Goal: Task Accomplishment & Management: Use online tool/utility

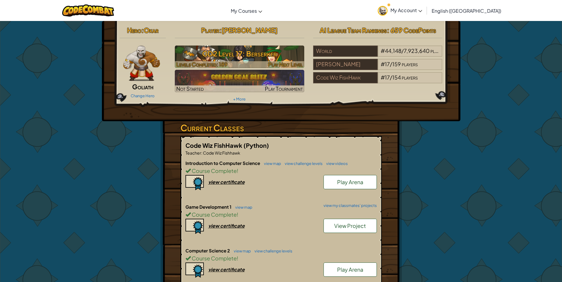
click at [257, 51] on h3 "GD2 Level 17: Berserker" at bounding box center [239, 53] width 129 height 13
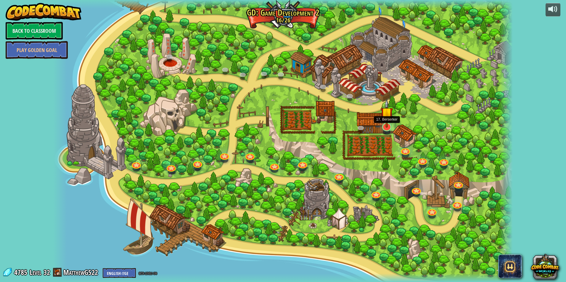
click at [383, 123] on img at bounding box center [386, 113] width 13 height 29
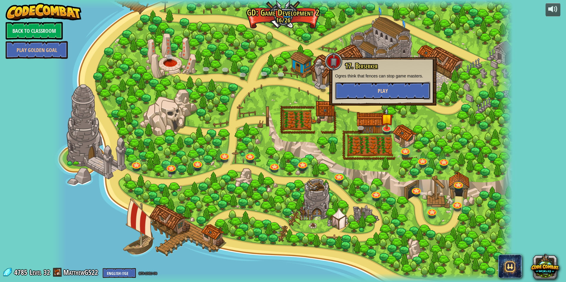
click at [399, 92] on button "Play" at bounding box center [382, 91] width 95 height 18
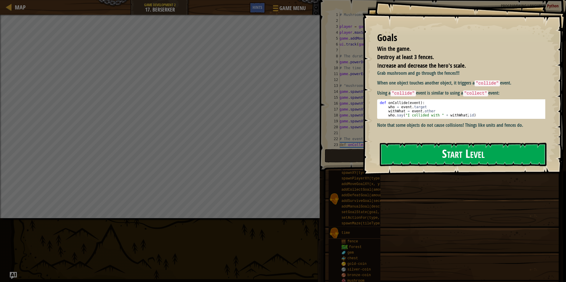
click at [485, 147] on button "Start Level" at bounding box center [463, 154] width 167 height 23
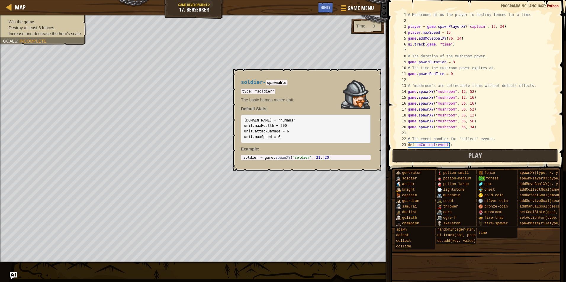
scroll to position [175, 0]
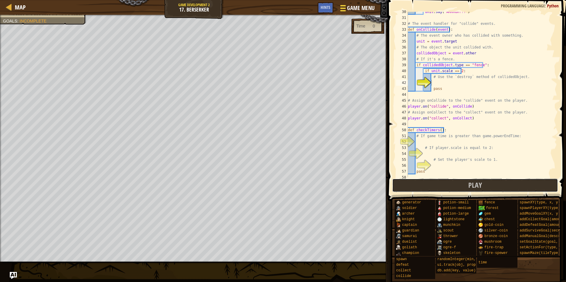
drag, startPoint x: 497, startPoint y: 188, endPoint x: 346, endPoint y: 9, distance: 234.2
click at [346, 9] on div "Map Game Development 2 17. Berserker Game Menu Done Hints 1 ההההההההההההההההההה…" at bounding box center [283, 141] width 566 height 282
click at [331, 11] on div "Hints" at bounding box center [326, 7] width 16 height 11
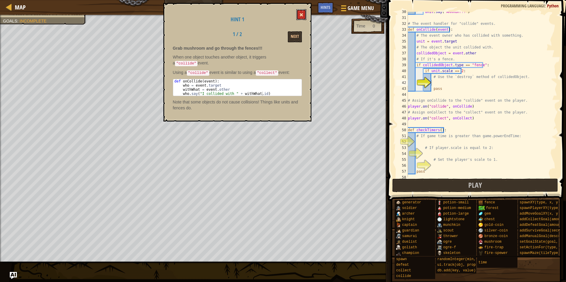
click at [302, 16] on span at bounding box center [301, 15] width 4 height 4
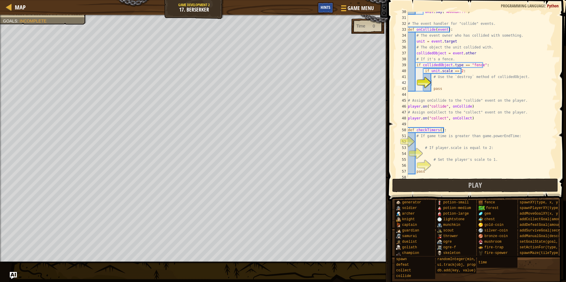
click at [330, 7] on div "Hints" at bounding box center [326, 7] width 16 height 11
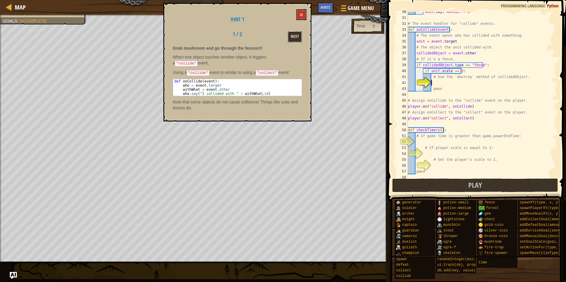
click at [295, 37] on button "Next" at bounding box center [295, 36] width 14 height 11
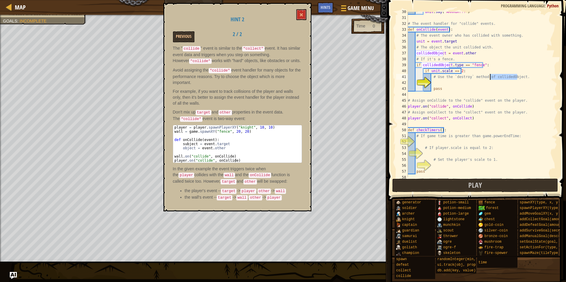
drag, startPoint x: 517, startPoint y: 77, endPoint x: 489, endPoint y: 77, distance: 27.8
click at [489, 77] on div "unit . say ( "ARRRGH!!!" ) # The event handler for "collide" events. def onColl…" at bounding box center [480, 98] width 146 height 178
type textarea "# Use the `destroy` method of collidedObject."
click at [448, 84] on div "unit . say ( "ARRRGH!!!" ) # The event handler for "collide" events. def onColl…" at bounding box center [480, 98] width 146 height 178
paste textarea "collidedObject"
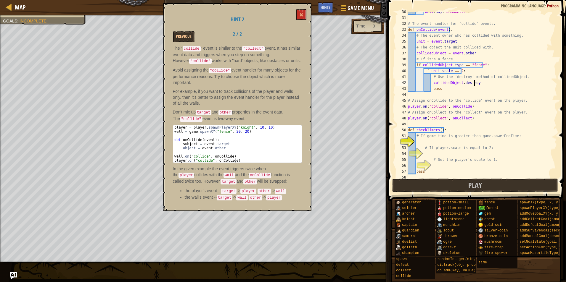
scroll to position [3, 5]
type textarea "collidedObject.destroy()"
click at [420, 141] on div "unit . say ( "ARRRGH!!!" ) # The event handler for "collide" events. def onColl…" at bounding box center [480, 98] width 146 height 178
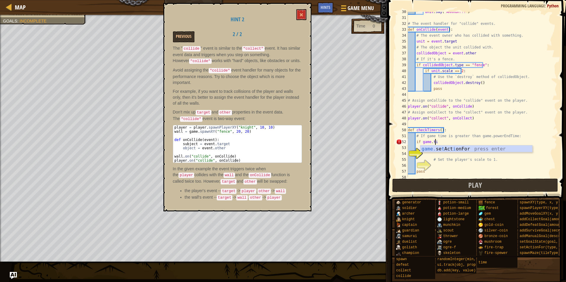
scroll to position [3, 2]
click at [448, 142] on div "unit . say ( "ARRRGH!!!" ) # The event handler for "collide" events. def onColl…" at bounding box center [480, 98] width 146 height 178
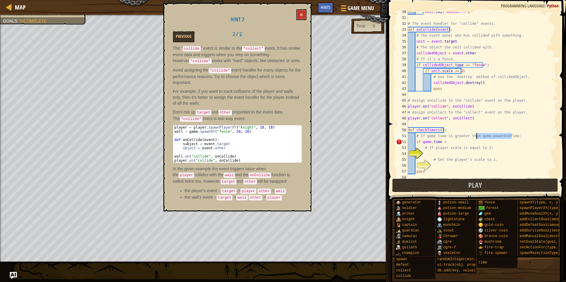
drag, startPoint x: 512, startPoint y: 136, endPoint x: 476, endPoint y: 136, distance: 35.8
click at [476, 136] on div "unit . say ( "ARRRGH!!!" ) # The event handler for "collide" events. def onColl…" at bounding box center [480, 98] width 146 height 178
click at [473, 142] on div "unit . say ( "ARRRGH!!!" ) # The event handler for "collide" events. def onColl…" at bounding box center [480, 98] width 146 height 178
paste textarea "game.powerEndTime:"
type textarea "if game.time > game.powerEndTime:"
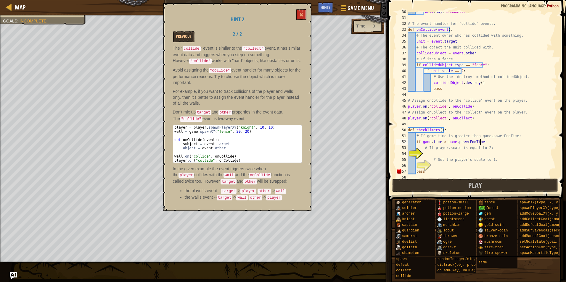
click at [439, 154] on div "unit . say ( "ARRRGH!!!" ) # The event handler for "collide" events. def onColl…" at bounding box center [480, 98] width 146 height 178
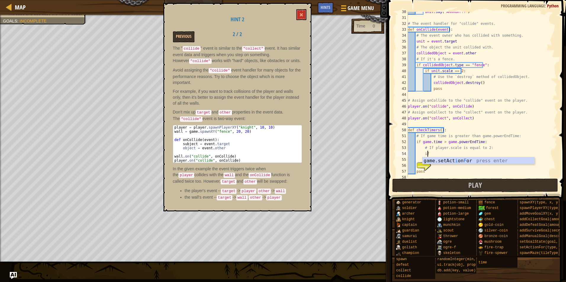
scroll to position [3, 1]
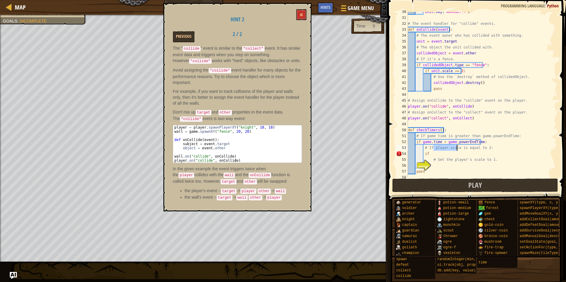
drag, startPoint x: 434, startPoint y: 149, endPoint x: 458, endPoint y: 147, distance: 23.5
click at [458, 147] on div "unit . say ( "ARRRGH!!!" ) # The event handler for "collide" events. def onColl…" at bounding box center [480, 98] width 146 height 178
click at [447, 154] on div "unit . say ( "ARRRGH!!!" ) # The event handler for "collide" events. def onColl…" at bounding box center [480, 98] width 146 height 178
paste textarea "player.scale"
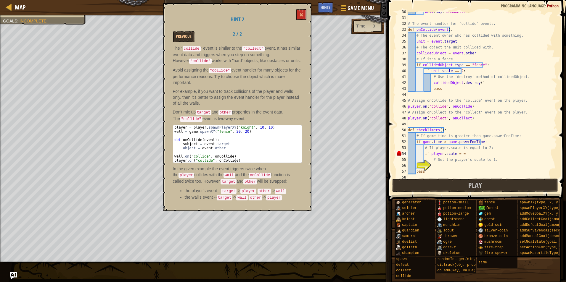
type textarea "if player.scale = = 2"
click at [461, 166] on div "unit . say ( "ARRRGH!!!" ) # The event handler for "collide" events. def onColl…" at bounding box center [480, 98] width 146 height 178
click at [432, 155] on div "unit . say ( "ARRRGH!!!" ) # The event handler for "collide" events. def onColl…" at bounding box center [480, 98] width 146 height 178
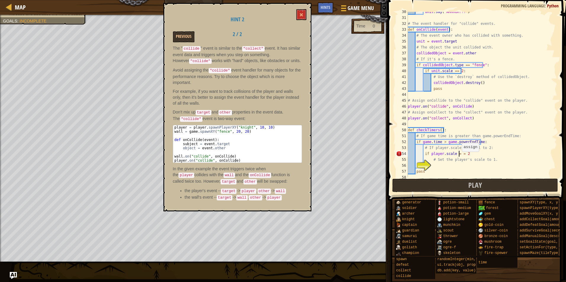
drag, startPoint x: 459, startPoint y: 155, endPoint x: 511, endPoint y: 170, distance: 54.6
click at [511, 170] on div "unit . say ( "ARRRGH!!!" ) # The event handler for "collide" events. def onColl…" at bounding box center [480, 98] width 146 height 178
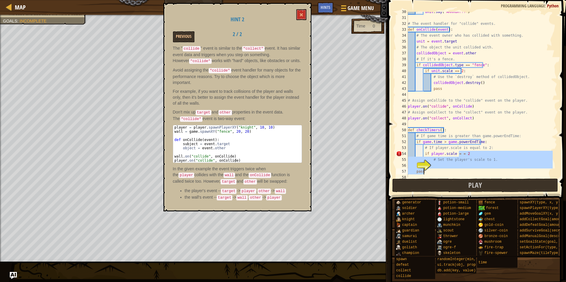
click at [471, 153] on div "unit . say ( "ARRRGH!!!" ) # The event handler for "collide" events. def onColl…" at bounding box center [480, 95] width 146 height 166
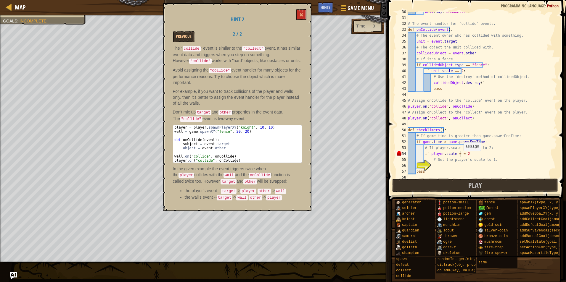
click at [461, 154] on div "unit . say ( "ARRRGH!!!" ) # The event handler for "collide" events. def onColl…" at bounding box center [480, 98] width 146 height 178
click at [459, 155] on div "unit . say ( "ARRRGH!!!" ) # The event handler for "collide" events. def onColl…" at bounding box center [480, 98] width 146 height 178
click at [459, 155] on div "unit . say ( "ARRRGH!!!" ) # The event handler for "collide" events. def onColl…" at bounding box center [480, 95] width 146 height 166
type textarea "if player.scale == 2"
click at [466, 168] on div "unit . say ( "ARRRGH!!!" ) # The event handler for "collide" events. def onColl…" at bounding box center [480, 98] width 146 height 178
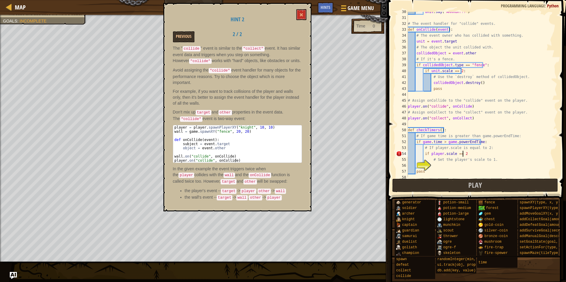
click at [469, 153] on div "unit . say ( "ARRRGH!!!" ) # The event handler for "collide" events. def onColl…" at bounding box center [480, 98] width 146 height 178
type textarea "if player.scale == 2:"
click at [459, 167] on div "unit . say ( "ARRRGH!!!" ) # The event handler for "collide" events. def onColl…" at bounding box center [480, 98] width 146 height 178
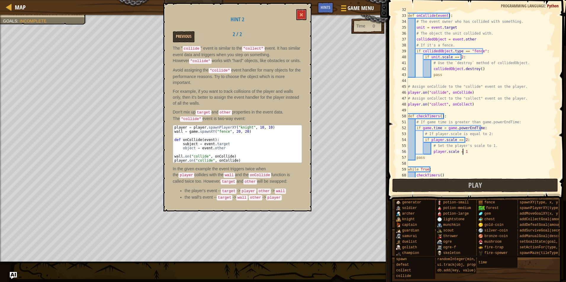
scroll to position [195, 0]
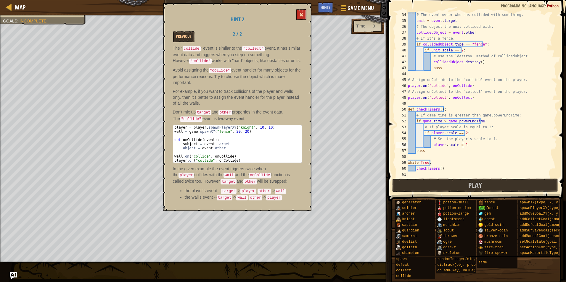
type textarea "player.scale = 1"
click at [303, 16] on span at bounding box center [301, 15] width 4 height 4
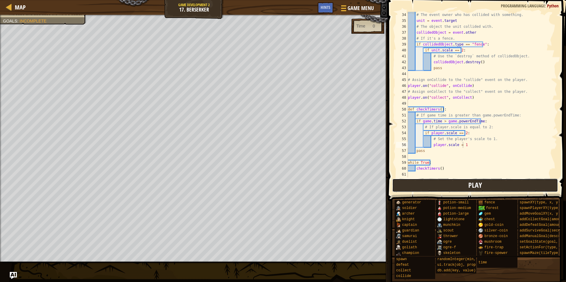
click at [464, 187] on button "Play" at bounding box center [475, 186] width 166 height 14
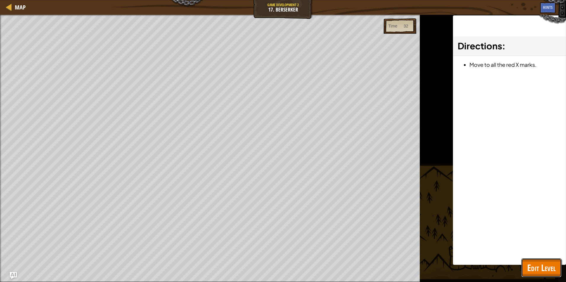
click at [542, 262] on span "Edit Level" at bounding box center [541, 268] width 28 height 12
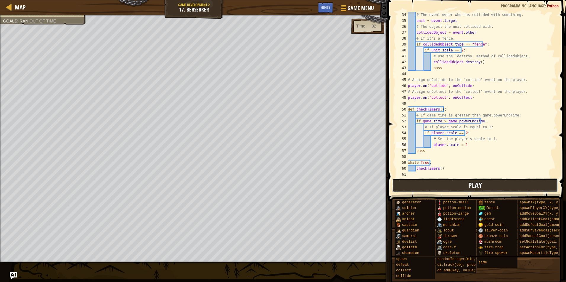
click at [397, 186] on button "Play" at bounding box center [475, 186] width 166 height 14
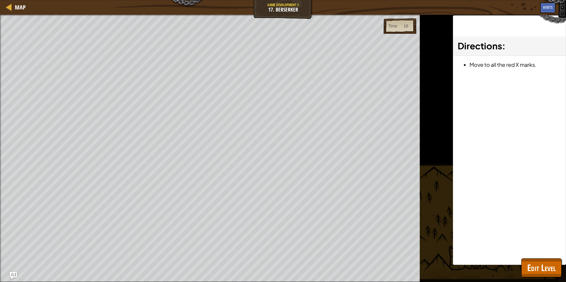
click at [424, 157] on div "Win the game. Destroy at least 3 fences. Increase and decrease the hero's scale…" at bounding box center [283, 149] width 566 height 268
click at [419, 139] on div "Win the game. Destroy at least 3 fences. Increase and decrease the hero's scale…" at bounding box center [283, 149] width 566 height 268
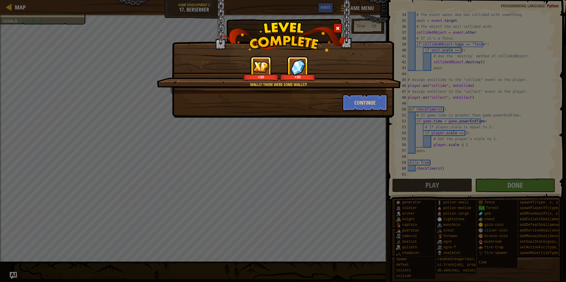
drag, startPoint x: 178, startPoint y: 87, endPoint x: 110, endPoint y: 90, distance: 67.6
click at [161, 91] on div "Walls? There were some walls?! +30 +30" at bounding box center [279, 75] width 244 height 38
drag, startPoint x: 118, startPoint y: 90, endPoint x: 107, endPoint y: 85, distance: 12.1
click at [118, 91] on div "Walls? There were some walls?! +30 +30 Continue" at bounding box center [283, 141] width 566 height 282
click at [337, 25] on div at bounding box center [337, 28] width 9 height 10
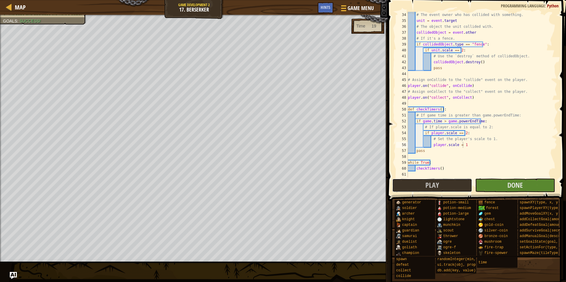
drag, startPoint x: 443, startPoint y: 183, endPoint x: 427, endPoint y: 184, distance: 16.9
click at [441, 182] on button "Play" at bounding box center [432, 186] width 80 height 14
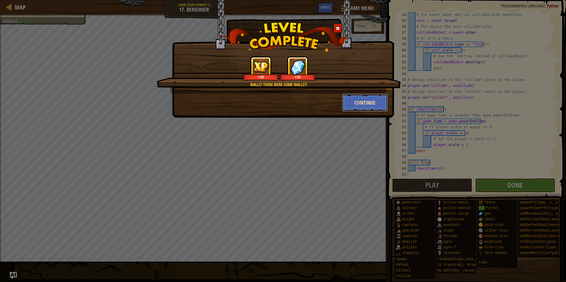
drag, startPoint x: 374, startPoint y: 101, endPoint x: 374, endPoint y: 98, distance: 3.3
click at [374, 98] on button "Continue" at bounding box center [365, 103] width 46 height 18
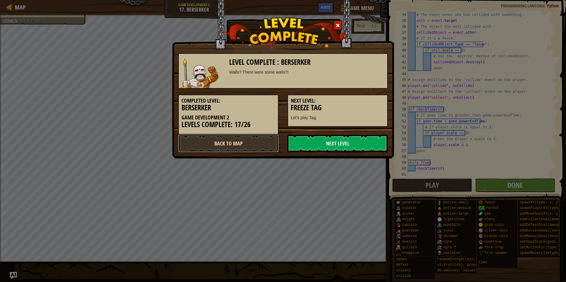
click at [247, 144] on link "Back to Map" at bounding box center [228, 144] width 100 height 18
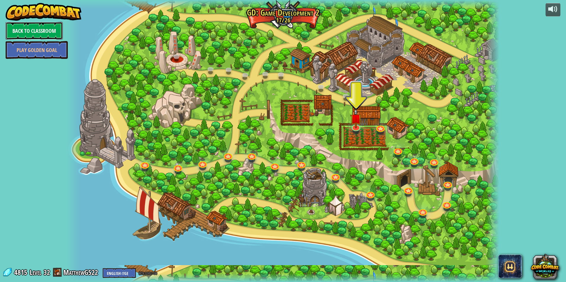
click at [39, 32] on link "Back to Classroom" at bounding box center [34, 31] width 57 height 18
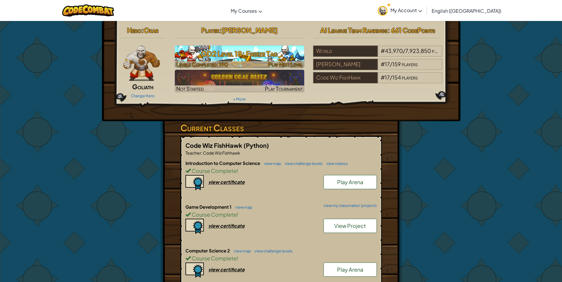
click at [245, 60] on h3 "GD2 Level 18: Freeze Tag" at bounding box center [239, 53] width 129 height 13
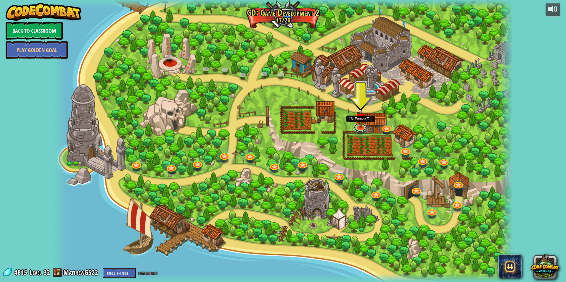
drag, startPoint x: 361, startPoint y: 128, endPoint x: 356, endPoint y: 131, distance: 4.9
click at [360, 128] on link at bounding box center [360, 127] width 12 height 9
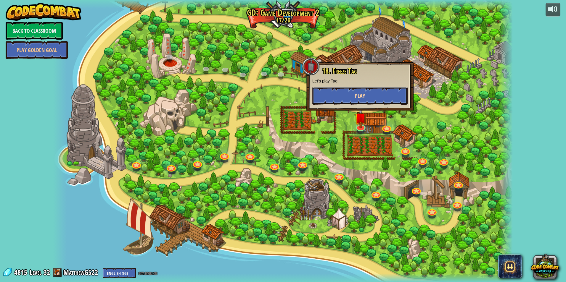
click at [371, 93] on button "Play" at bounding box center [359, 96] width 95 height 18
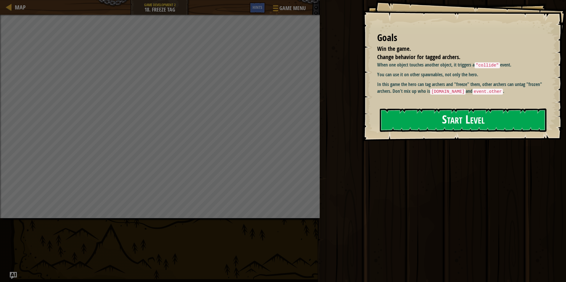
click at [399, 118] on button "Start Level" at bounding box center [463, 120] width 167 height 23
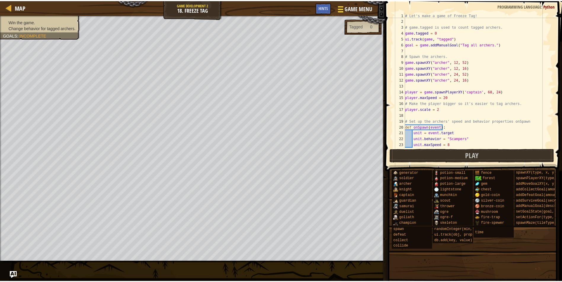
scroll to position [145, 0]
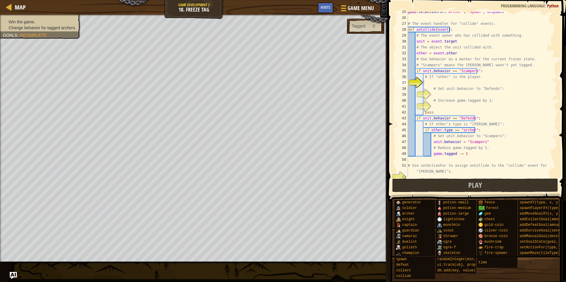
drag, startPoint x: 354, startPoint y: 10, endPoint x: 369, endPoint y: 0, distance: 18.1
click at [367, 1] on div "Map Game Development 2 18. Freeze Tag Game Menu Done Hints" at bounding box center [194, 7] width 388 height 15
click at [373, 5] on span "Game Menu" at bounding box center [361, 8] width 28 height 8
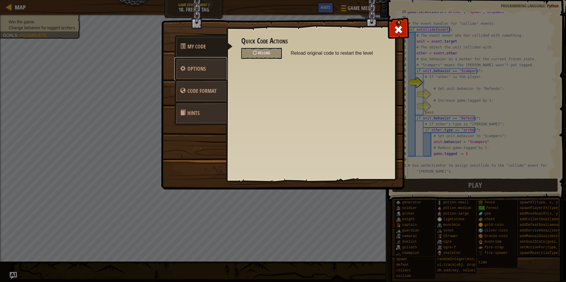
click at [197, 71] on span "Options" at bounding box center [196, 68] width 18 height 7
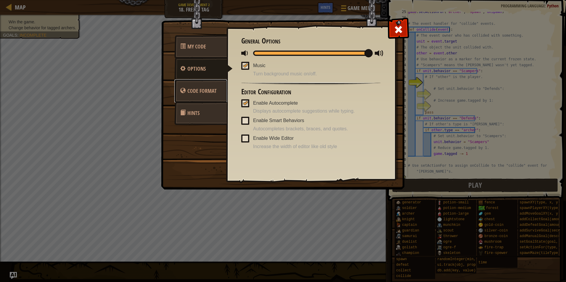
click at [209, 86] on link "Code Format" at bounding box center [200, 91] width 53 height 23
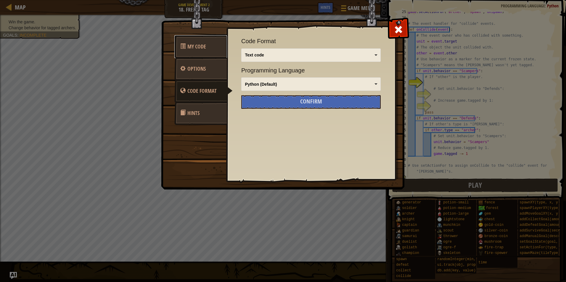
click at [214, 54] on link "My Code" at bounding box center [200, 46] width 53 height 23
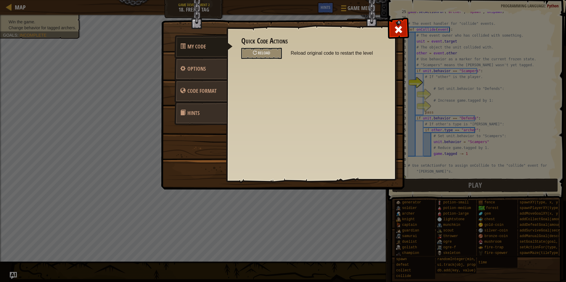
drag, startPoint x: 175, startPoint y: 34, endPoint x: 194, endPoint y: 53, distance: 26.6
click at [190, 21] on div "My Code Options Code Format Hints" at bounding box center [283, 21] width 243 height 1
click at [400, 32] on div at bounding box center [398, 28] width 19 height 19
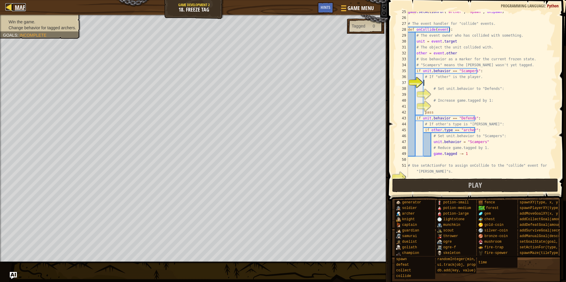
click at [15, 7] on link "Map" at bounding box center [19, 7] width 14 height 8
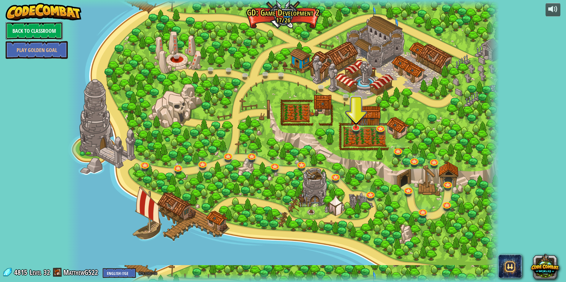
click at [49, 30] on link "Back to Classroom" at bounding box center [34, 31] width 57 height 18
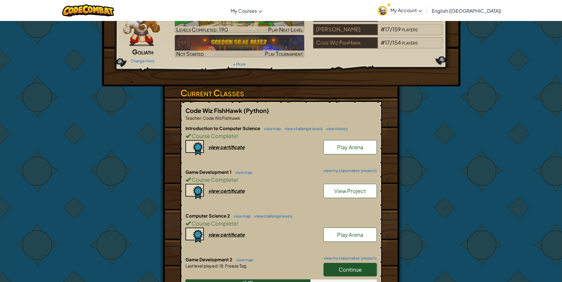
scroll to position [30, 0]
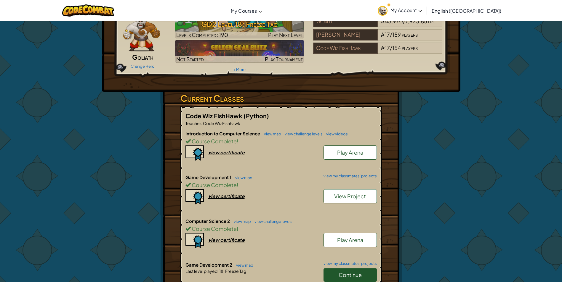
click at [337, 154] on span "Play Arena" at bounding box center [350, 152] width 26 height 7
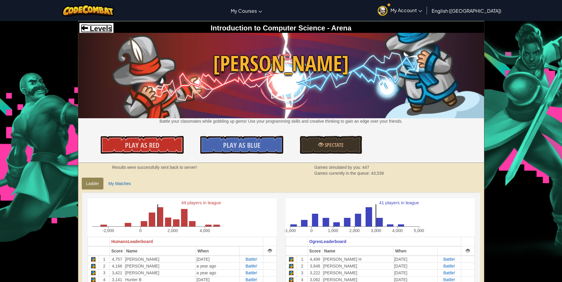
click at [88, 25] on span at bounding box center [84, 27] width 7 height 7
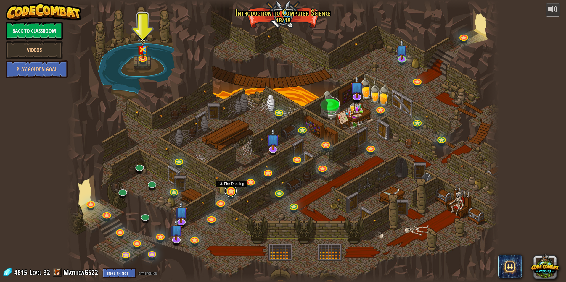
click at [231, 197] on link at bounding box center [231, 191] width 12 height 12
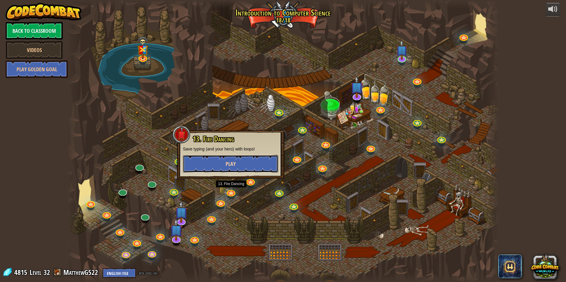
click at [247, 166] on button "Play" at bounding box center [230, 164] width 95 height 18
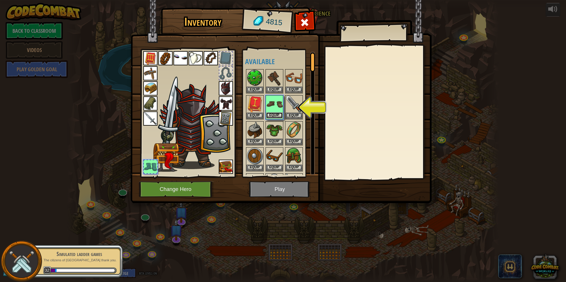
click at [271, 115] on button "Equip" at bounding box center [274, 115] width 17 height 6
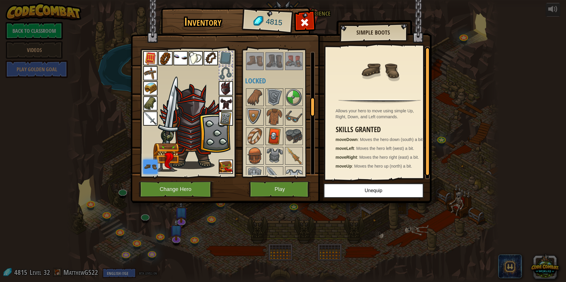
scroll to position [326, 0]
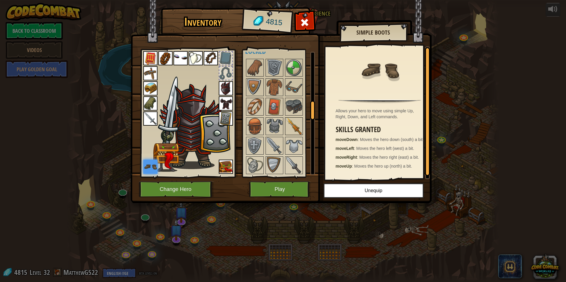
click at [294, 121] on img at bounding box center [294, 126] width 17 height 17
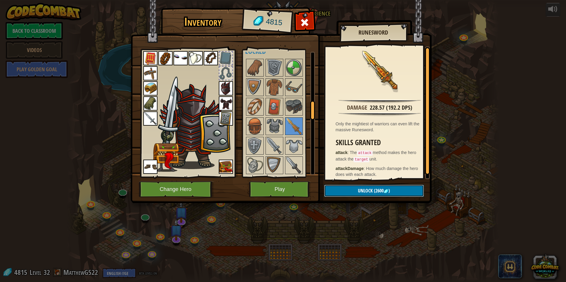
click at [387, 194] on button "Unlock (2600 )" at bounding box center [374, 191] width 100 height 12
drag, startPoint x: 363, startPoint y: 191, endPoint x: 360, endPoint y: 194, distance: 5.0
click at [362, 193] on button "Confirm" at bounding box center [374, 191] width 100 height 12
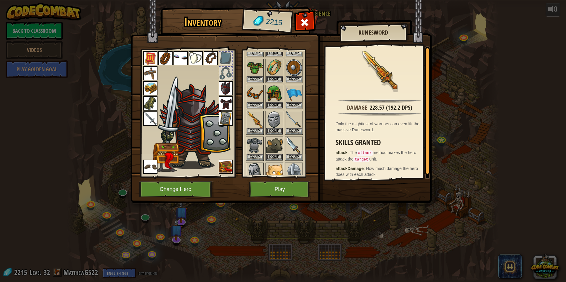
scroll to position [59, 0]
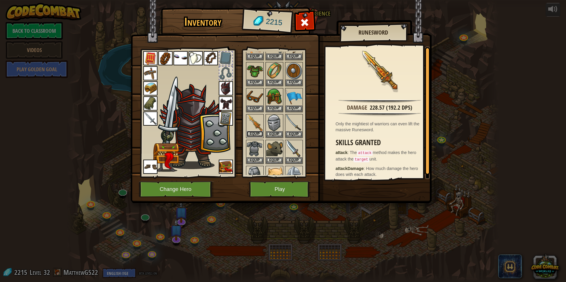
click at [256, 134] on button "Equip" at bounding box center [255, 134] width 17 height 6
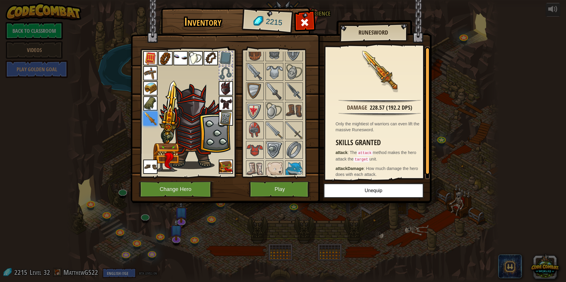
scroll to position [503, 0]
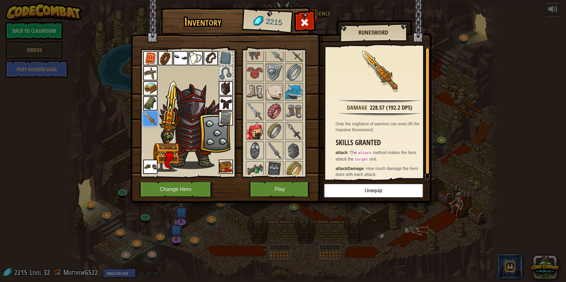
click at [254, 132] on img at bounding box center [255, 131] width 17 height 17
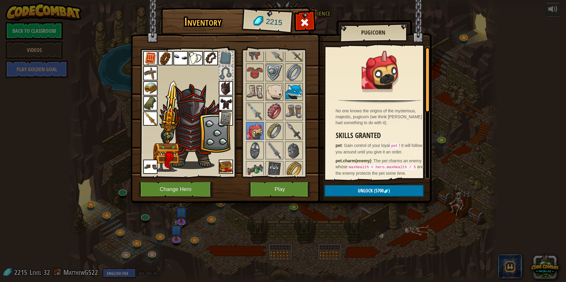
click at [293, 96] on img at bounding box center [294, 92] width 17 height 17
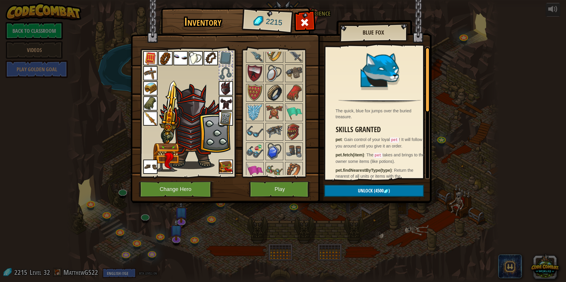
scroll to position [681, 0]
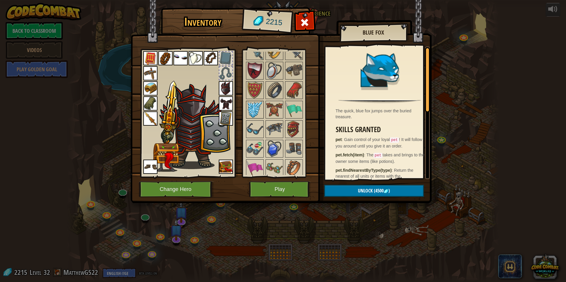
click at [256, 111] on img at bounding box center [255, 110] width 17 height 17
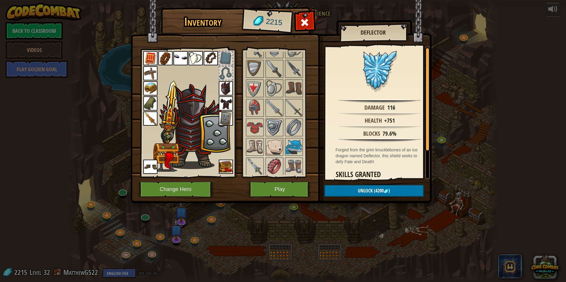
scroll to position [427, 0]
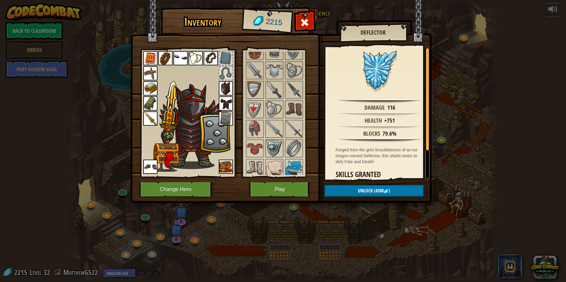
click at [266, 156] on img at bounding box center [274, 148] width 17 height 17
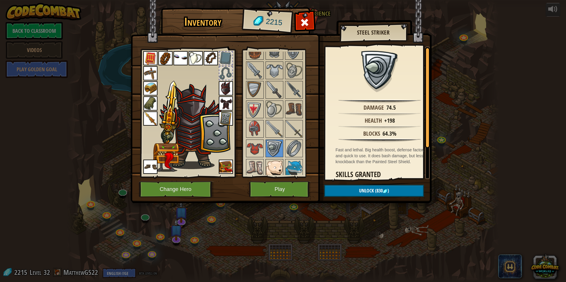
click at [282, 166] on img at bounding box center [274, 168] width 17 height 17
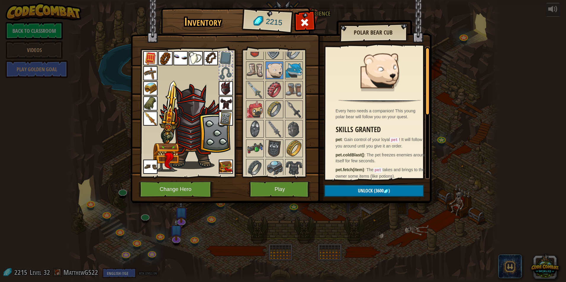
scroll to position [546, 0]
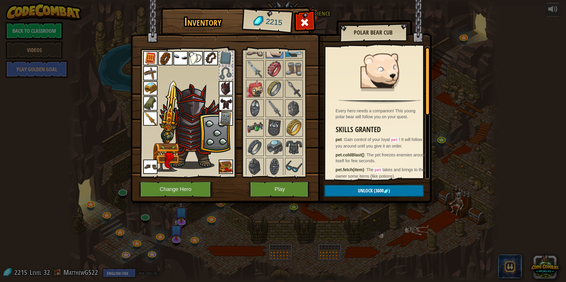
click at [236, 146] on img at bounding box center [191, 117] width 92 height 102
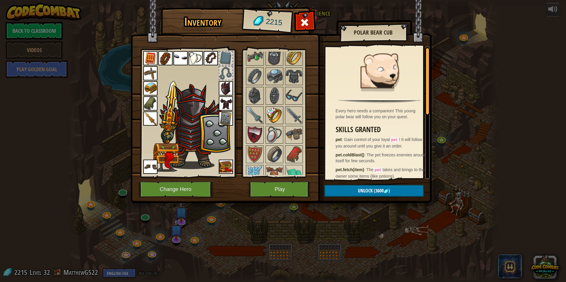
scroll to position [605, 0]
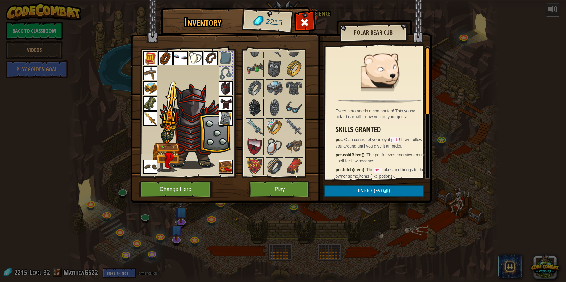
click at [249, 106] on img at bounding box center [255, 107] width 17 height 17
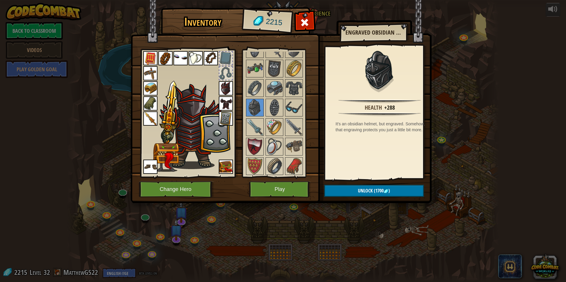
click at [225, 88] on img at bounding box center [226, 88] width 14 height 14
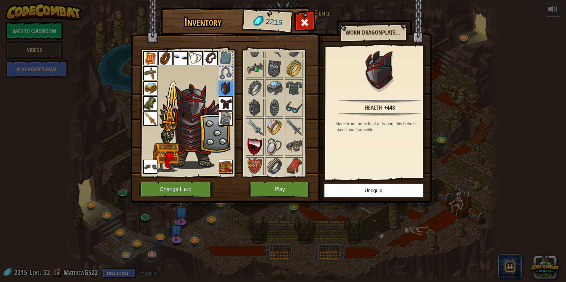
click at [256, 147] on img at bounding box center [255, 147] width 17 height 17
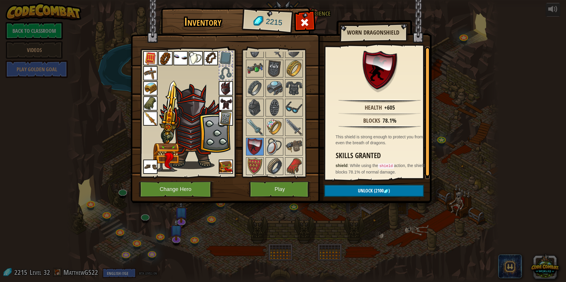
click at [228, 118] on img at bounding box center [226, 119] width 14 height 14
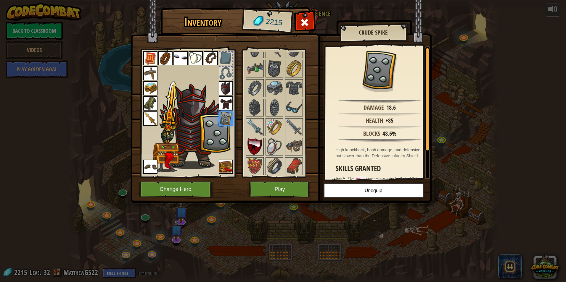
click at [252, 143] on img at bounding box center [255, 147] width 17 height 17
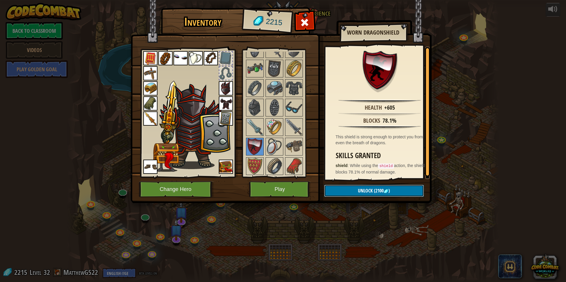
click at [373, 188] on span "(2100" at bounding box center [378, 191] width 11 height 7
click at [374, 189] on button "Confirm" at bounding box center [374, 191] width 100 height 12
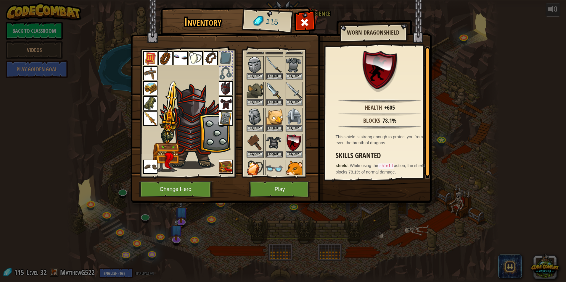
scroll to position [118, 0]
click at [296, 152] on button "Equip" at bounding box center [294, 153] width 17 height 6
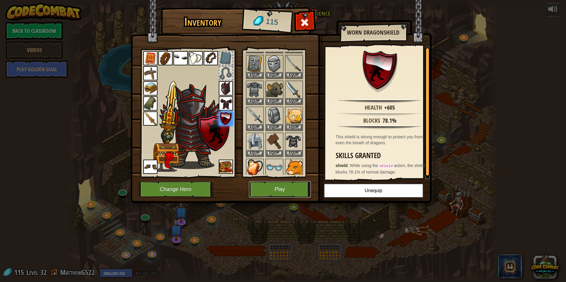
click at [275, 186] on button "Play" at bounding box center [280, 189] width 62 height 16
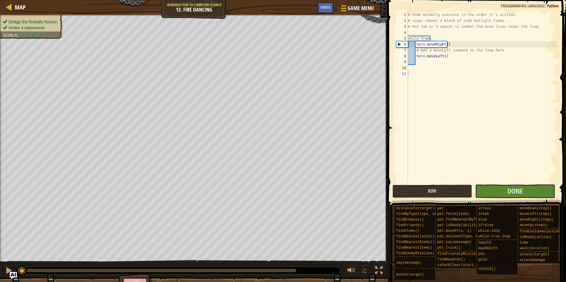
click at [451, 191] on button "Run" at bounding box center [432, 192] width 80 height 14
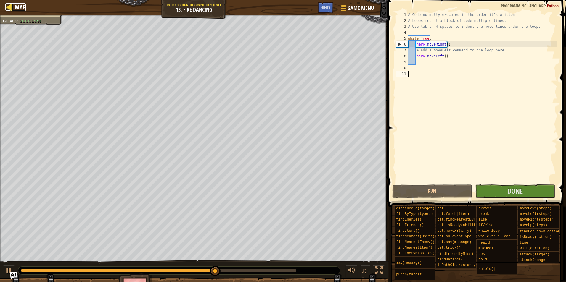
click at [16, 6] on span "Map" at bounding box center [20, 7] width 11 height 8
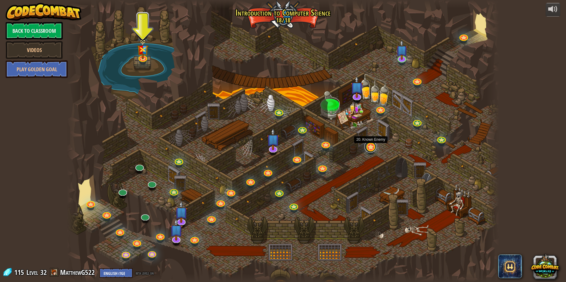
click at [369, 151] on link at bounding box center [370, 147] width 12 height 12
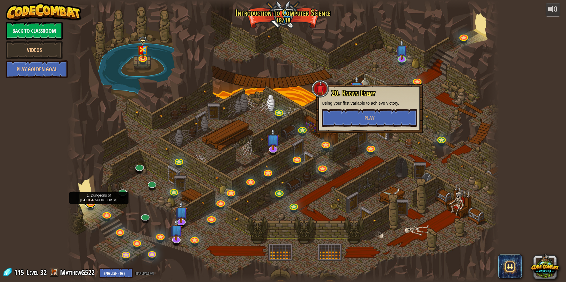
click at [89, 203] on link at bounding box center [90, 203] width 12 height 12
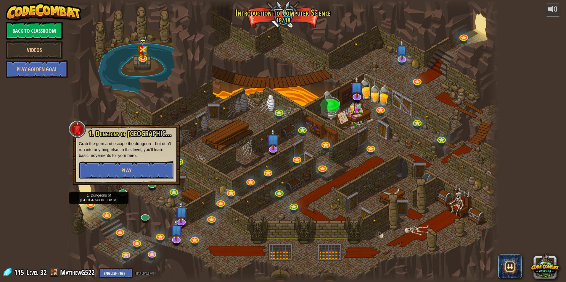
click at [98, 171] on button "Play" at bounding box center [126, 171] width 95 height 18
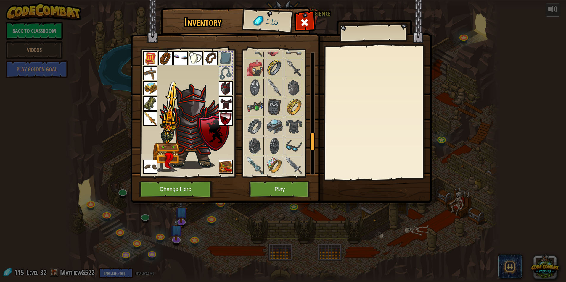
scroll to position [503, 0]
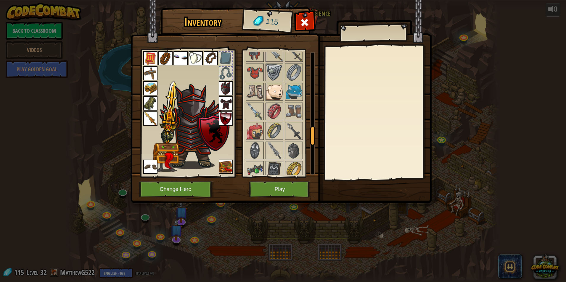
click at [276, 94] on img at bounding box center [274, 92] width 17 height 17
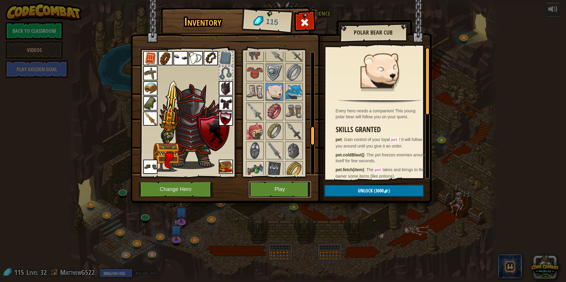
click at [278, 193] on button "Play" at bounding box center [280, 189] width 62 height 16
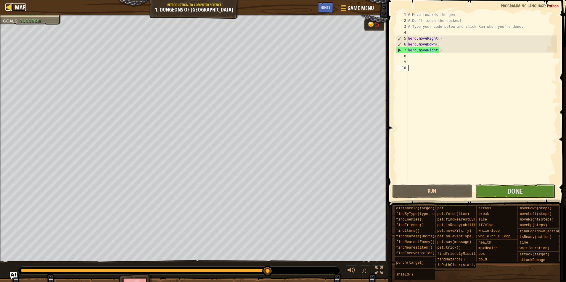
click at [22, 7] on span "Map" at bounding box center [20, 7] width 11 height 8
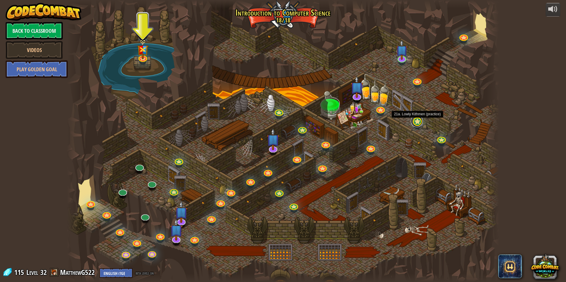
click at [418, 124] on link at bounding box center [417, 121] width 12 height 12
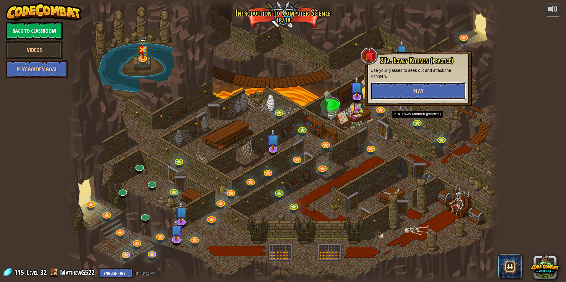
click at [422, 97] on button "Play" at bounding box center [418, 91] width 95 height 18
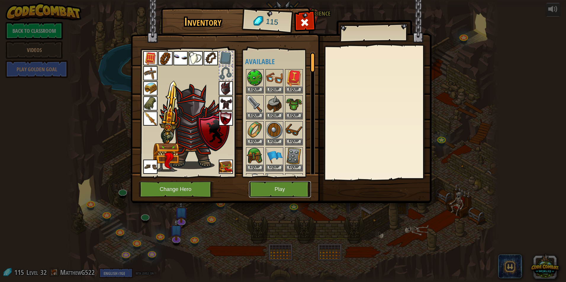
click at [282, 194] on button "Play" at bounding box center [280, 189] width 62 height 16
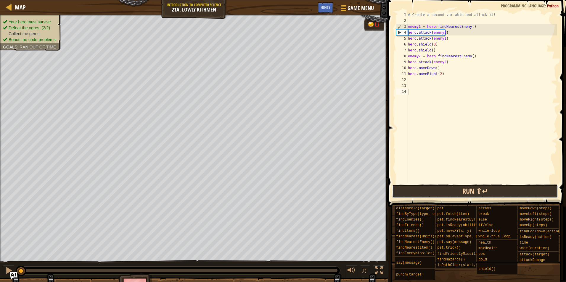
click at [439, 191] on button "Run ⇧↵" at bounding box center [475, 192] width 166 height 14
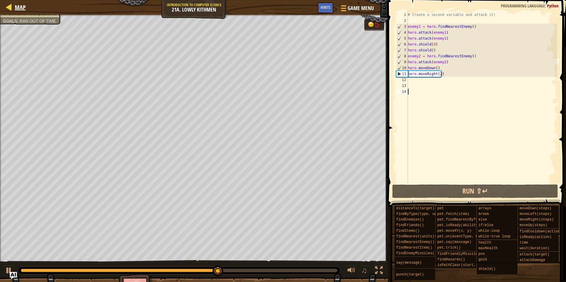
click at [22, 2] on div "Map" at bounding box center [19, 7] width 14 height 15
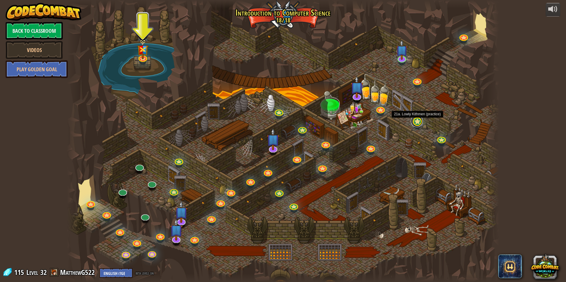
click at [417, 125] on link at bounding box center [417, 121] width 12 height 12
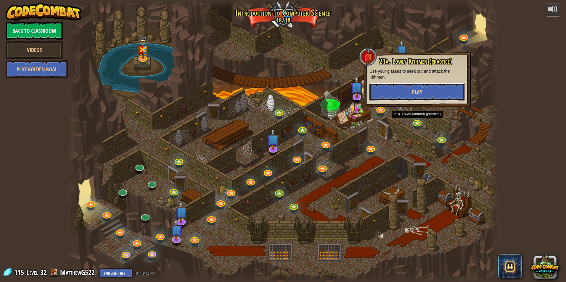
click at [421, 90] on span "Play" at bounding box center [417, 92] width 10 height 7
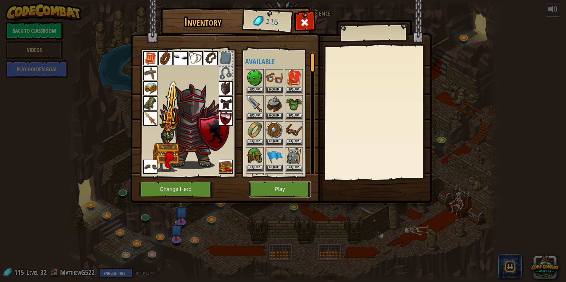
click at [273, 195] on button "Play" at bounding box center [280, 189] width 62 height 16
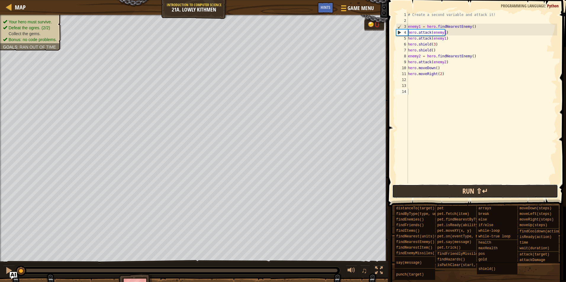
click at [445, 192] on button "Run ⇧↵" at bounding box center [475, 192] width 166 height 14
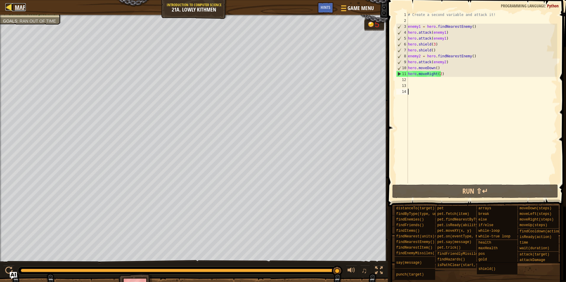
click at [24, 8] on span "Map" at bounding box center [20, 7] width 11 height 8
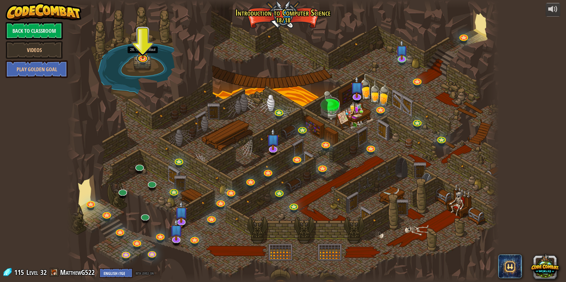
click at [147, 61] on link at bounding box center [142, 58] width 12 height 9
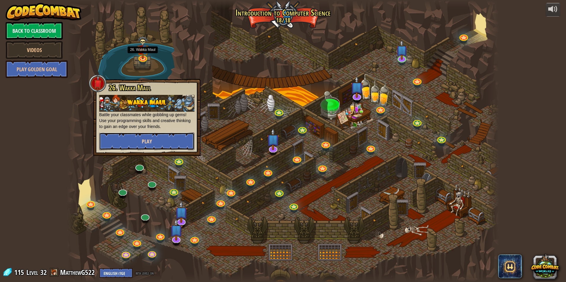
drag, startPoint x: 139, startPoint y: 144, endPoint x: 136, endPoint y: 144, distance: 3.6
click at [136, 144] on button "Play" at bounding box center [146, 142] width 95 height 18
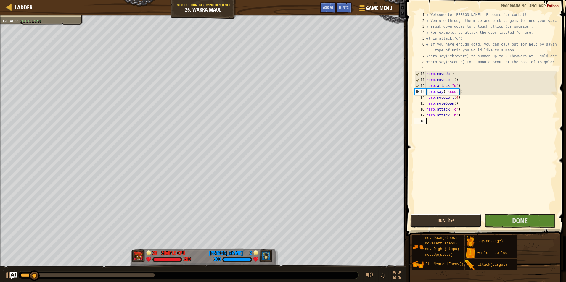
click at [425, 221] on button "Run ⇧↵" at bounding box center [445, 221] width 71 height 14
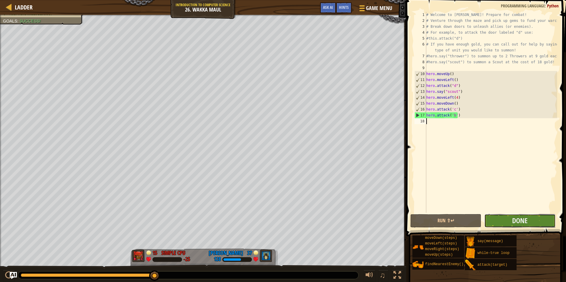
click at [546, 223] on button "Done" at bounding box center [519, 221] width 71 height 14
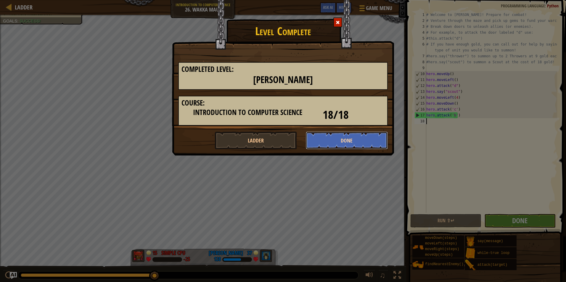
click at [332, 138] on button "Done" at bounding box center [347, 141] width 82 height 18
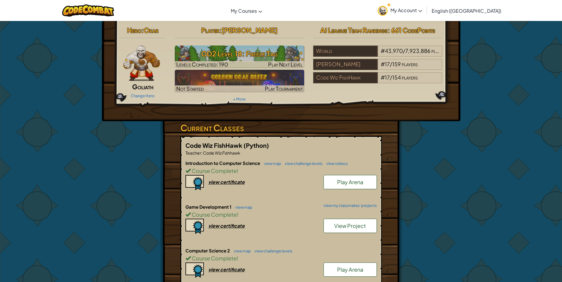
click at [350, 224] on span "View Project" at bounding box center [350, 226] width 32 height 7
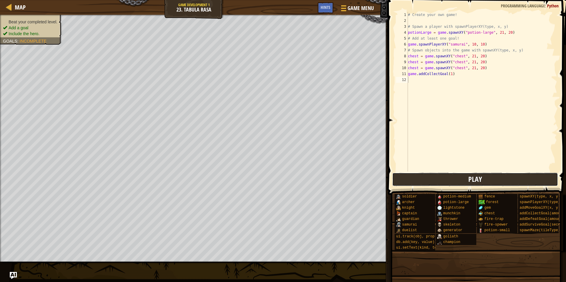
click at [459, 177] on button "Play" at bounding box center [475, 180] width 166 height 14
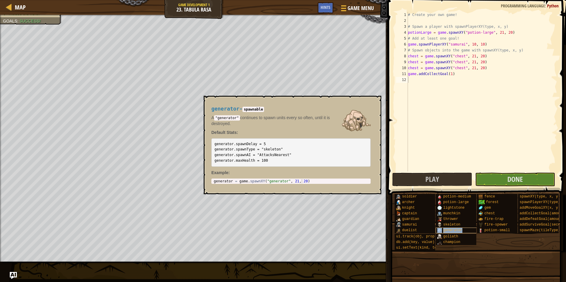
click at [453, 231] on span "generator" at bounding box center [452, 231] width 19 height 4
type textarea "generator = game.spawnXY("generator", 21, 20)"
drag, startPoint x: 307, startPoint y: 181, endPoint x: 212, endPoint y: 181, distance: 95.0
click at [212, 181] on div "generator = game.spawnXY("generator", 21, 20) 1 generator = game . spawnXY ( "g…" at bounding box center [290, 181] width 159 height 5
click at [414, 79] on div "# Create your own game! # Spawn a player with spawnPlayerXY(type, x, y) potionL…" at bounding box center [482, 98] width 150 height 172
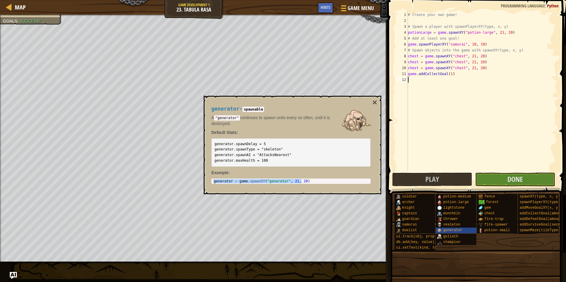
paste textarea "generator = game.spawnXY("generator", 21, 20)"
type textarea "generator = game.spawnXY("generator", 21, 20)"
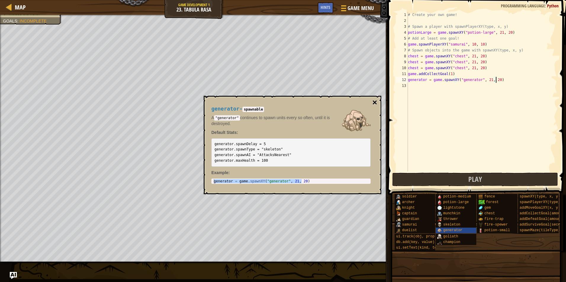
click at [375, 103] on button "×" at bounding box center [374, 103] width 5 height 8
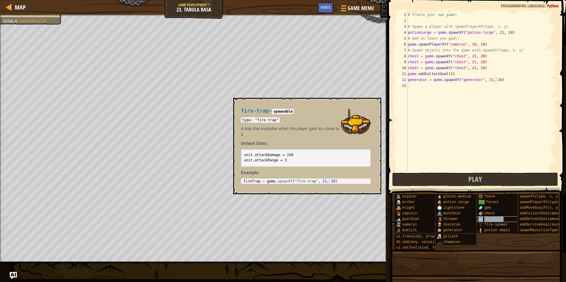
click at [486, 220] on span "fire-trap" at bounding box center [493, 219] width 19 height 4
type textarea "fireTrap = game.spawnXY("fire-trap", 21, 20)"
drag, startPoint x: 333, startPoint y: 181, endPoint x: 243, endPoint y: 180, distance: 89.7
click at [241, 182] on div "fireTrap = game.spawnXY("fire-trap", 21, 20) 1 fireTrap = game . spawnXY ( "fir…" at bounding box center [306, 181] width 130 height 5
click at [422, 85] on div "# Create your own game! # Spawn a player with spawnPlayerXY(type, x, y) potionL…" at bounding box center [482, 98] width 150 height 172
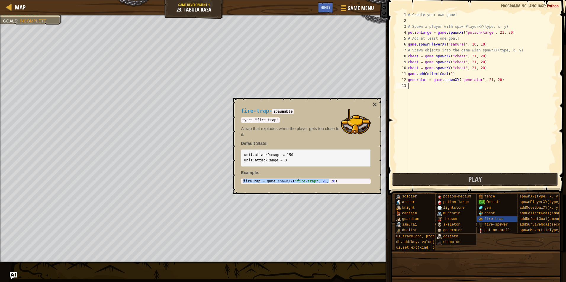
paste textarea "fireTrap = game.spawnXY("fire-trap", 21, 20)"
click at [373, 105] on button "×" at bounding box center [374, 105] width 5 height 8
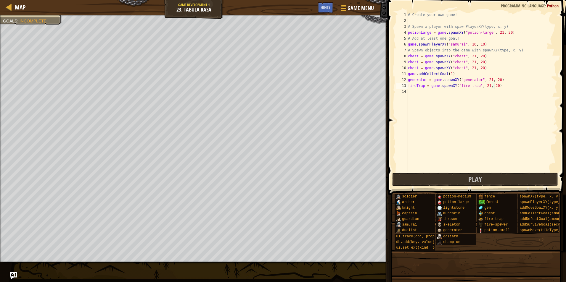
click at [515, 86] on div "# Create your own game! # Spawn a player with spawnPlayerXY(type, x, y) potionL…" at bounding box center [482, 98] width 150 height 172
type textarea "fireTrap = game.spawnXY("fire-trap", 10, 10)"
click at [441, 178] on button "Play" at bounding box center [475, 180] width 166 height 14
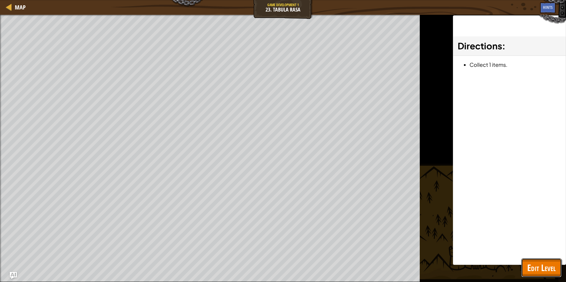
click at [539, 262] on button "Edit Level" at bounding box center [541, 268] width 40 height 19
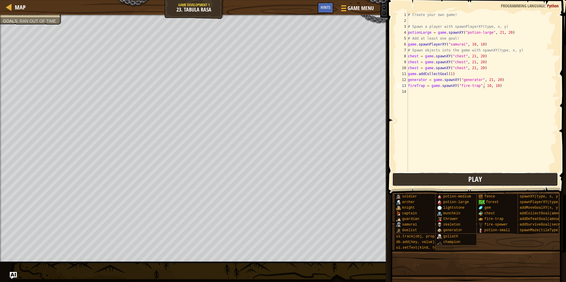
drag, startPoint x: 473, startPoint y: 178, endPoint x: 468, endPoint y: 179, distance: 5.1
click at [468, 179] on button "Play" at bounding box center [475, 180] width 166 height 14
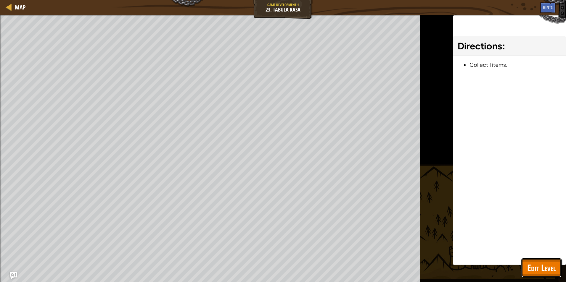
drag, startPoint x: 531, startPoint y: 269, endPoint x: 507, endPoint y: 263, distance: 24.6
click at [528, 270] on span "Edit Level" at bounding box center [541, 268] width 28 height 12
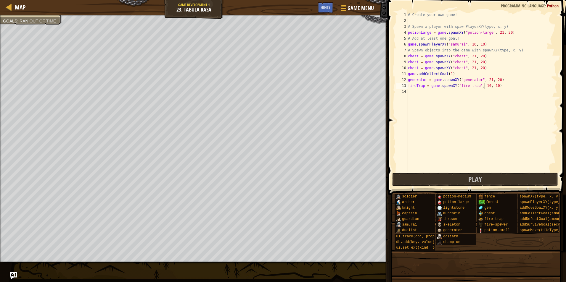
scroll to position [3, 0]
click at [441, 92] on div "# Create your own game! # Spawn a player with spawnPlayerXY(type, x, y) potionL…" at bounding box center [482, 98] width 150 height 172
paste textarea "fireTrap = game.spawnXY("fire-trap", 21, 20)"
type textarea "fireTrap = game.spawnXY("fire-trap", 21, 20)"
click at [440, 97] on div "# Create your own game! # Spawn a player with spawnPlayerXY(type, x, y) potionL…" at bounding box center [482, 98] width 150 height 172
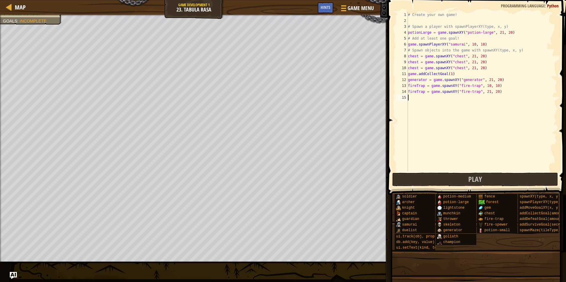
paste textarea "fireTrap = game.spawnXY("fire-trap", 21, 20)"
type textarea "fireTrap = game.spawnXY("fire-trap", 21, 20)"
click at [425, 105] on div "# Create your own game! # Spawn a player with spawnPlayerXY(type, x, y) potionL…" at bounding box center [482, 98] width 150 height 172
paste textarea "fireTrap = game.spawnXY("fire-trap", 21, 20)"
type textarea "fireTrap = game.spawnXY("fire-trap", 21, 20)"
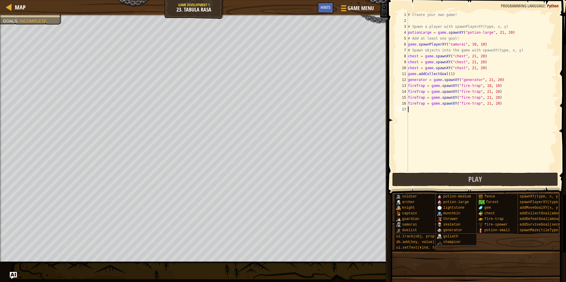
click at [453, 112] on div "# Create your own game! # Spawn a player with spawnPlayerXY(type, x, y) potionL…" at bounding box center [482, 98] width 150 height 172
paste textarea "fireTrap = game.spawnXY("fire-trap", 21, 20)"
type textarea "fireTrap = game.spawnXY("fire-trap", 21, 20)"
click at [442, 117] on div "# Create your own game! # Spawn a player with spawnPlayerXY(type, x, y) potionL…" at bounding box center [482, 98] width 150 height 172
paste textarea "fireTrap = game.spawnXY("fire-trap", 21, 20)"
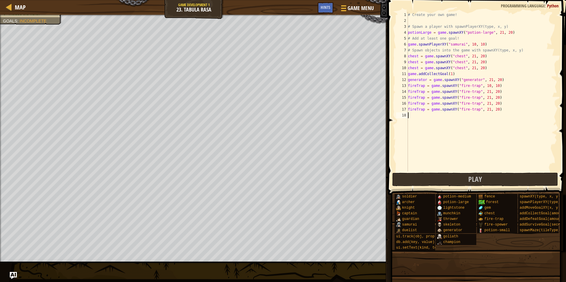
type textarea "fireTrap = game.spawnXY("fire-trap", 21, 20)"
click at [435, 126] on div "# Create your own game! # Spawn a player with spawnPlayerXY(type, x, y) potionL…" at bounding box center [482, 98] width 150 height 172
paste textarea "fireTrap = game.spawnXY("fire-trap", 21, 20)"
type textarea "fireTrap = game.spawnXY("fire-trap", 21, 20)"
click at [474, 129] on div "# Create your own game! # Spawn a player with spawnPlayerXY(type, x, y) potionL…" at bounding box center [482, 98] width 150 height 172
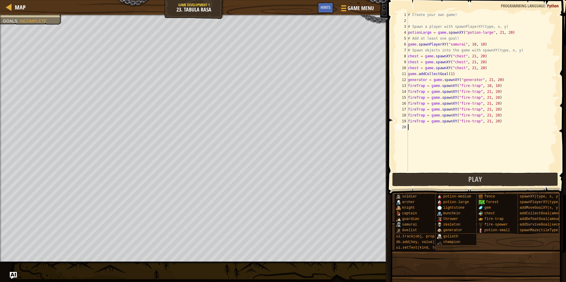
paste textarea "fireTrap = game.spawnXY("fire-trap", 21, 20)"
type textarea "fireTrap = game.spawnXY("fire-trap", 21, 20)"
click at [461, 136] on div "# Create your own game! # Spawn a player with spawnPlayerXY(type, x, y) potionL…" at bounding box center [482, 98] width 150 height 172
paste textarea "fireTrap = game.spawnXY("fire-trap", 21, 20)"
type textarea "fireTrap = game.spawnXY("fire-trap", 21, 20)"
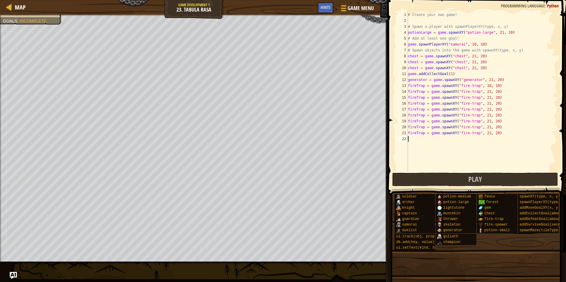
click at [435, 141] on div "# Create your own game! # Spawn a player with spawnPlayerXY(type, x, y) potionL…" at bounding box center [482, 98] width 150 height 172
paste textarea "fireTrap = game.spawnXY("fire-trap", 21, 20)"
type textarea "fireTrap = game.spawnXY("fire-trap", 21, 20)"
click at [431, 147] on div "# Create your own game! # Spawn a player with spawnPlayerXY(type, x, y) potionL…" at bounding box center [482, 98] width 150 height 172
paste textarea "fireTrap = game.spawnXY("fire-trap", 21, 20)"
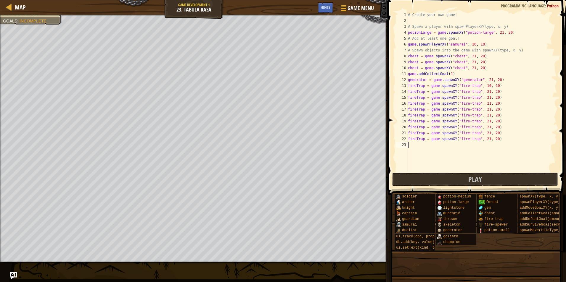
type textarea "fireTrap = game.spawnXY("fire-trap", 21, 20)"
click at [438, 153] on div "# Create your own game! # Spawn a player with spawnPlayerXY(type, x, y) potionL…" at bounding box center [482, 98] width 150 height 172
paste textarea "fireTrap = game.spawnXY("fire-trap", 21, 20)"
type textarea "fireTrap = game.spawnXY("fire-trap", 21, 20)"
click at [415, 157] on div "# Create your own game! # Spawn a player with spawnPlayerXY(type, x, y) potionL…" at bounding box center [482, 98] width 150 height 172
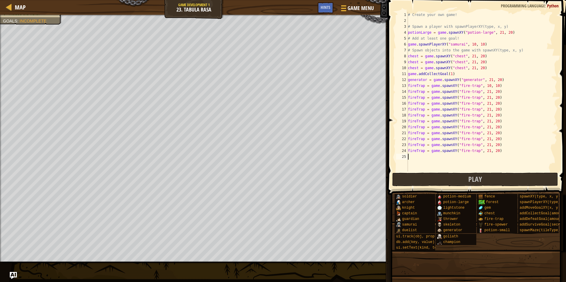
paste textarea "fireTrap = game.spawnXY("fire-trap", 21, 20)"
type textarea "fireTrap = game.spawnXY("fire-trap", 21, 20)"
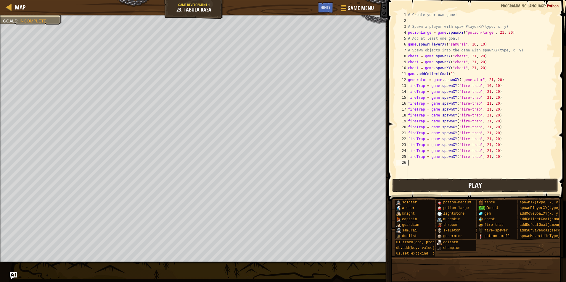
drag, startPoint x: 411, startPoint y: 165, endPoint x: 409, endPoint y: 179, distance: 14.1
click at [411, 168] on div "# Create your own game! # Spawn a player with spawnPlayerXY(type, x, y) potionL…" at bounding box center [482, 101] width 150 height 178
paste textarea "fireTrap = game.spawnXY("fire-trap", 21, 20)"
type textarea "fireTrap = game.spawnXY("fire-trap", 21, 20)"
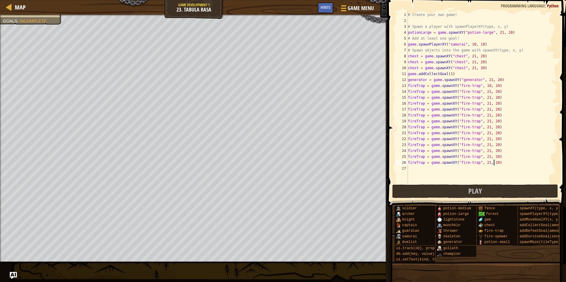
click at [415, 170] on div "# Create your own game! # Spawn a player with spawnPlayerXY(type, x, y) potionL…" at bounding box center [482, 104] width 150 height 184
paste textarea "fireTrap = game.spawnXY("fire-trap", 21, 20)"
type textarea "fireTrap = game.spawnXY("fire-trap", 21, 20)"
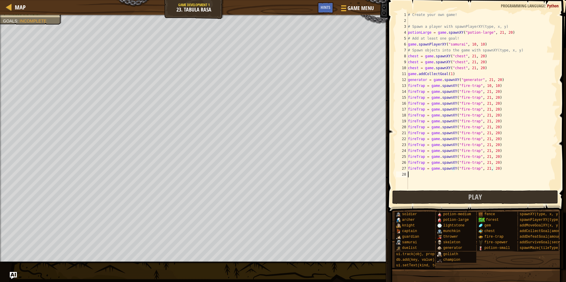
click at [416, 173] on div "# Create your own game! # Spawn a player with spawnPlayerXY(type, x, y) potionL…" at bounding box center [482, 106] width 150 height 189
paste textarea "fireTrap = game.spawnXY("fire-trap", 21, 20)"
type textarea "fireTrap = game.spawnXY("fire-trap", 21, 20)"
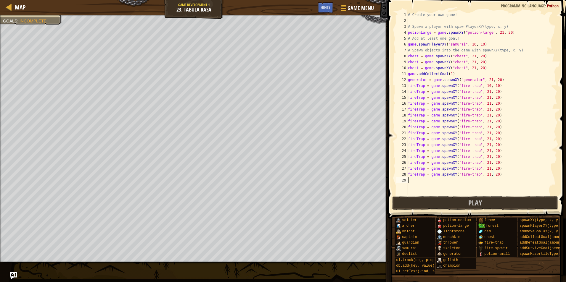
click at [419, 182] on div "# Create your own game! # Spawn a player with spawnPlayerXY(type, x, y) potionL…" at bounding box center [482, 109] width 150 height 195
type textarea "v"
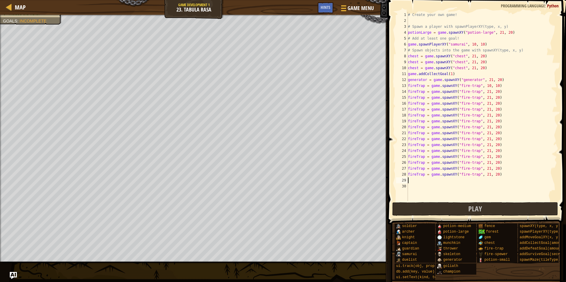
paste textarea "fireTrap = game.spawnXY("fire-trap", 21, 20)"
click at [423, 211] on button "Play" at bounding box center [475, 209] width 166 height 14
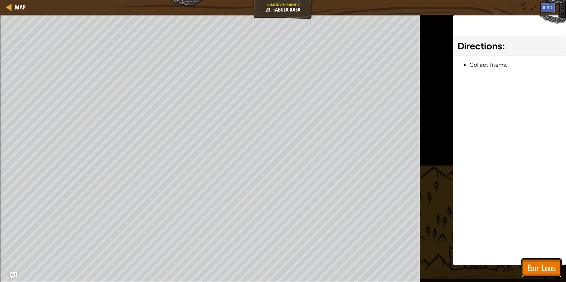
click at [553, 269] on span "Edit Level" at bounding box center [541, 268] width 28 height 12
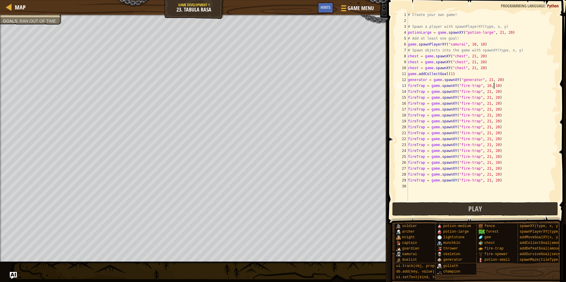
click at [501, 86] on div "# Create your own game! # Spawn a player with spawnPlayerXY(type, x, y) potionL…" at bounding box center [482, 112] width 150 height 201
type textarea "f"
click at [450, 212] on button "Play" at bounding box center [475, 209] width 166 height 14
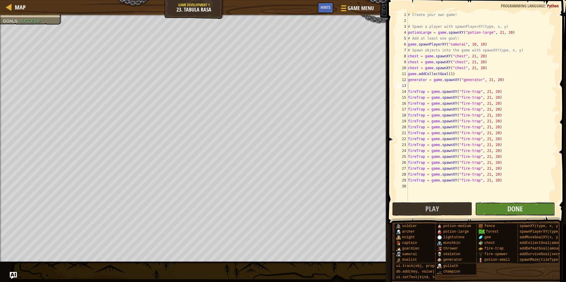
click at [529, 212] on button "Done" at bounding box center [515, 209] width 80 height 14
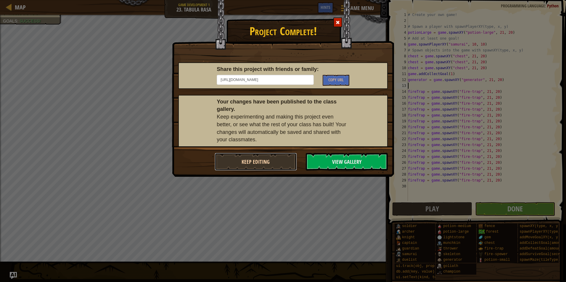
click at [274, 161] on button "Keep Editing" at bounding box center [256, 162] width 82 height 18
